Goal: Transaction & Acquisition: Purchase product/service

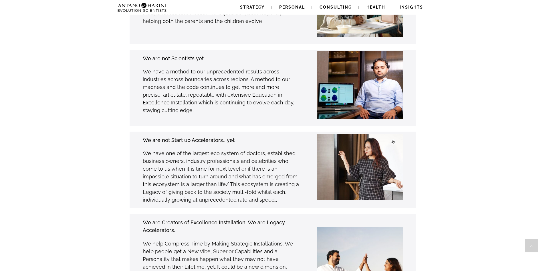
scroll to position [1515, 0]
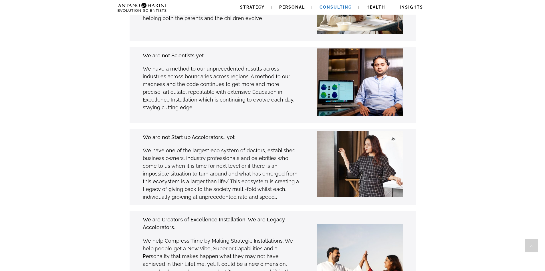
click at [329, 5] on link "Consulting" at bounding box center [336, 7] width 46 height 15
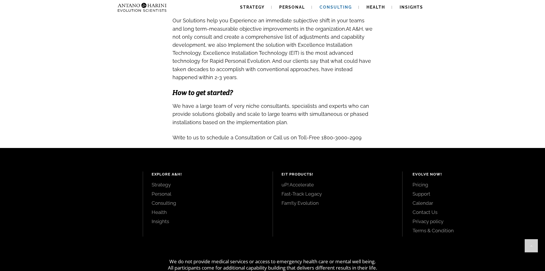
scroll to position [585, 0]
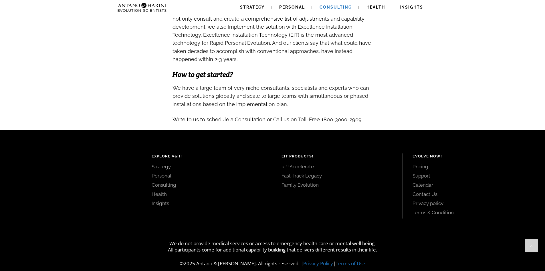
click at [424, 163] on link "Pricing" at bounding box center [473, 166] width 120 height 6
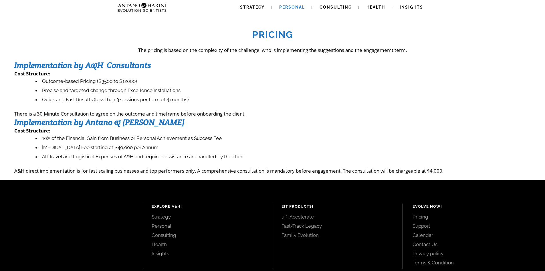
click at [287, 5] on span "Personal" at bounding box center [292, 7] width 26 height 5
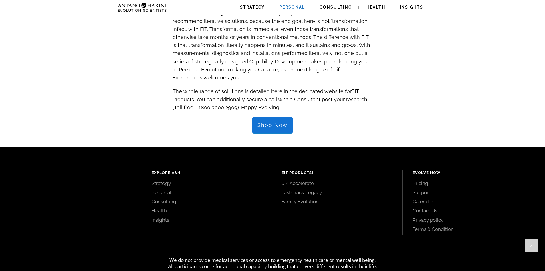
scroll to position [603, 0]
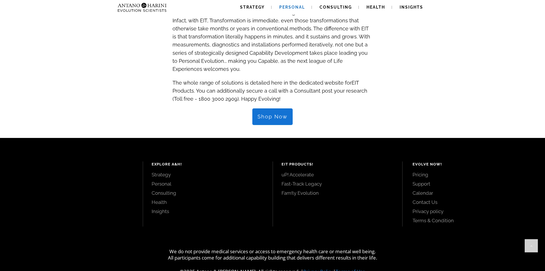
click at [283, 113] on span "Shop Now" at bounding box center [273, 116] width 30 height 6
